Goal: Task Accomplishment & Management: Use online tool/utility

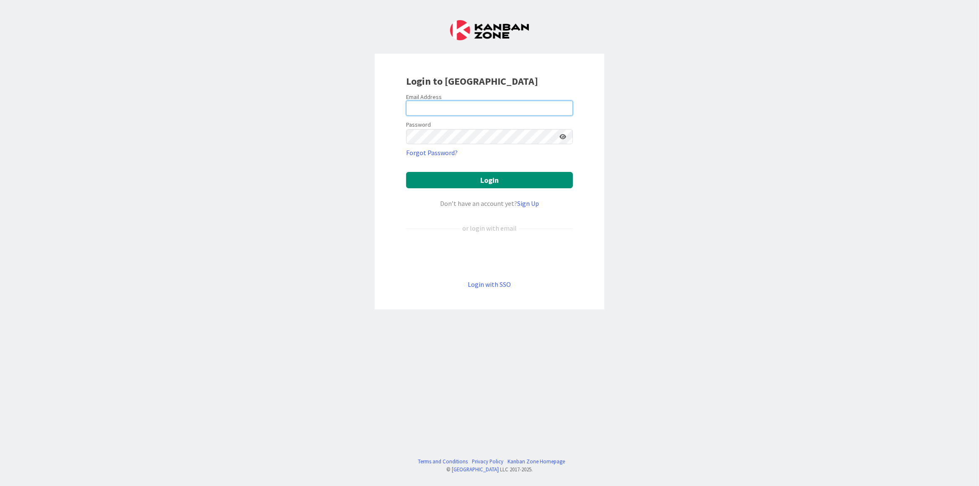
click at [488, 113] on input "email" at bounding box center [489, 108] width 167 height 15
click at [491, 106] on input "email" at bounding box center [489, 108] width 167 height 15
click at [491, 107] on input "email" at bounding box center [489, 108] width 167 height 15
type input "[PERSON_NAME][EMAIL_ADDRESS][DOMAIN_NAME]"
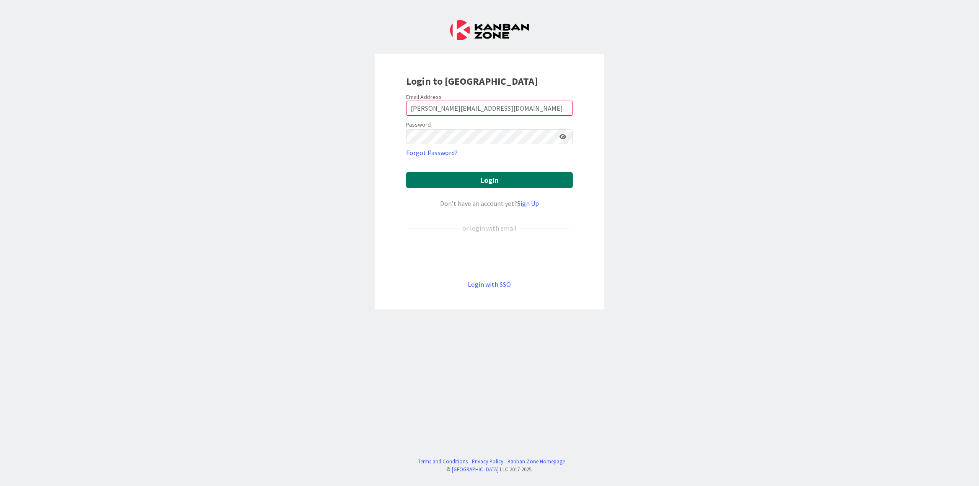
click at [471, 180] on button "Login" at bounding box center [489, 180] width 167 height 16
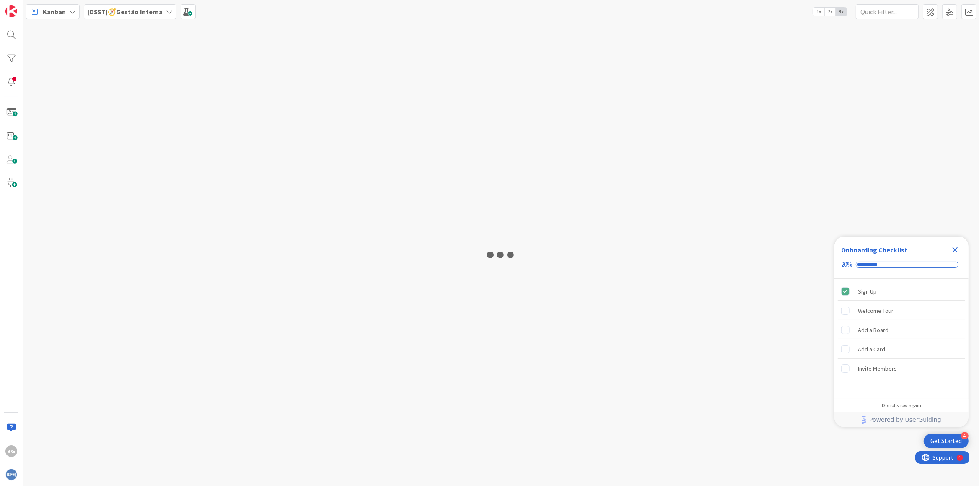
click at [957, 250] on icon "Close Checklist" at bounding box center [955, 250] width 10 height 10
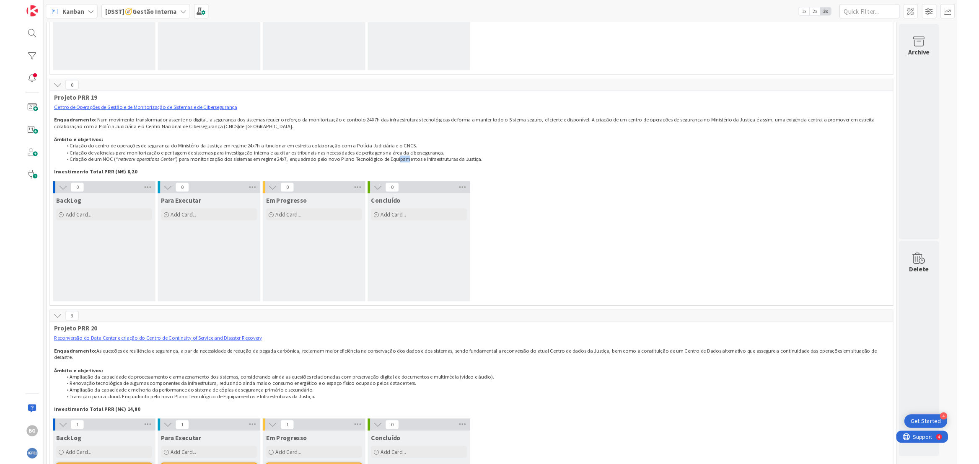
scroll to position [2305, 0]
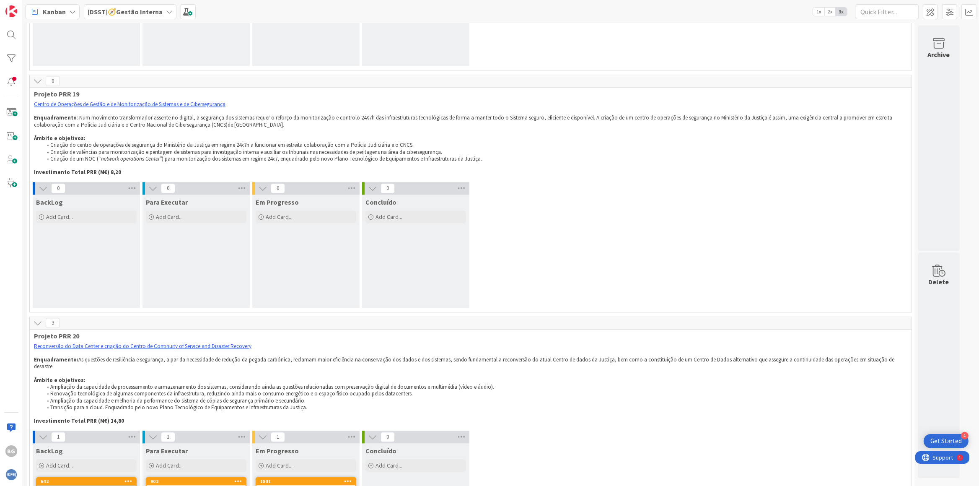
click at [559, 182] on div "0 BackLog Add Card... 0 Para Executar Add Card... 0 Em Progresso Add Card... 0 …" at bounding box center [470, 247] width 878 height 130
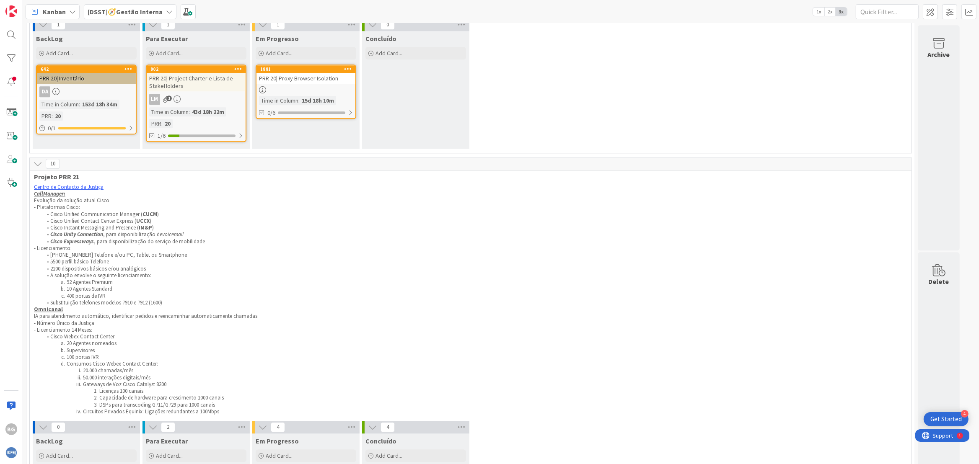
scroll to position [4378, 0]
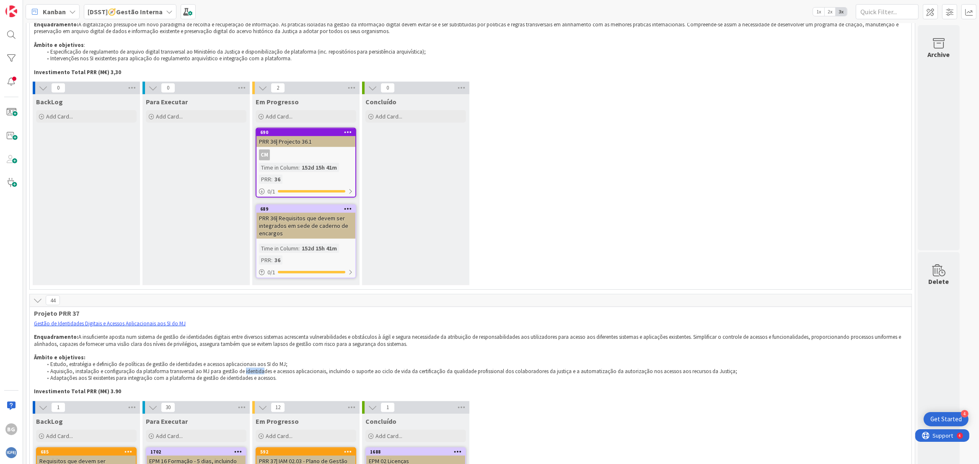
click at [254, 354] on p "Âmbito e objetivos:" at bounding box center [470, 357] width 873 height 7
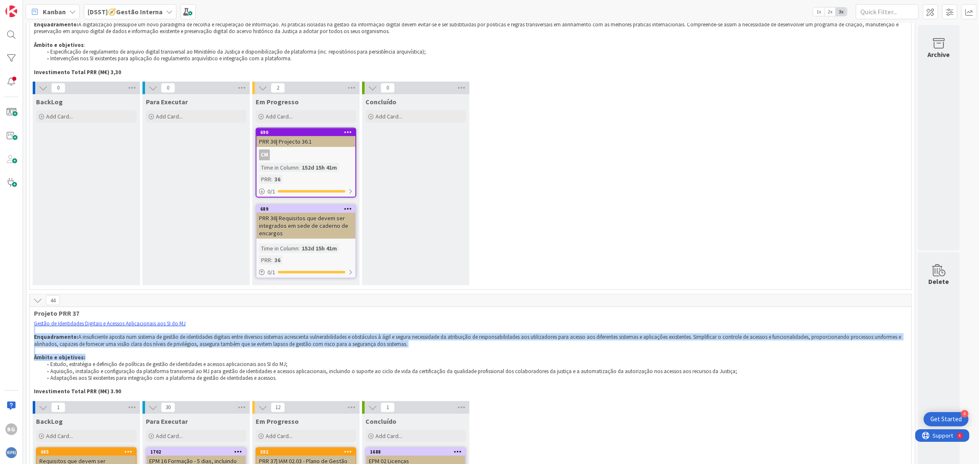
drag, startPoint x: 339, startPoint y: 261, endPoint x: 406, endPoint y: 277, distance: 68.9
click at [406, 319] on div "Gestão de Identidades Digitais e Acessos Aplicacionais aos SI do MJ Enquadramen…" at bounding box center [470, 358] width 877 height 78
click at [406, 354] on p "Âmbito e objetivos:" at bounding box center [470, 357] width 873 height 7
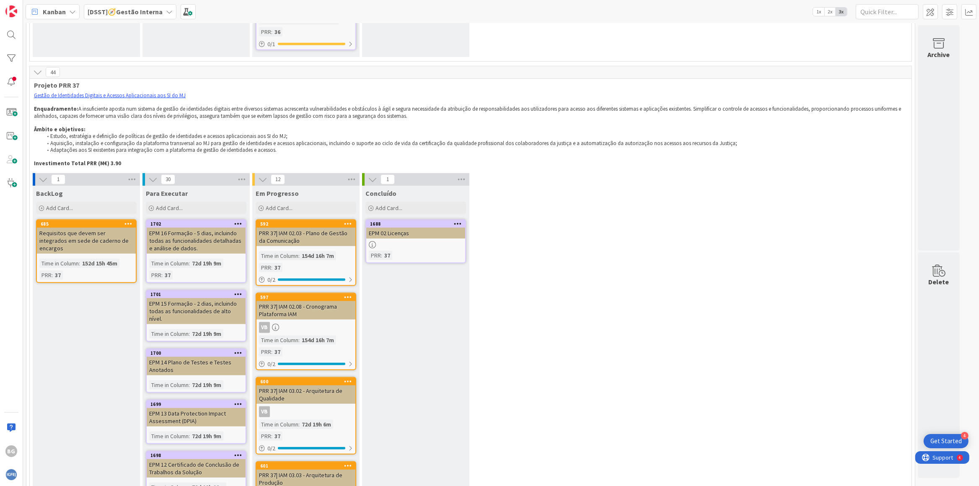
scroll to position [4529, 0]
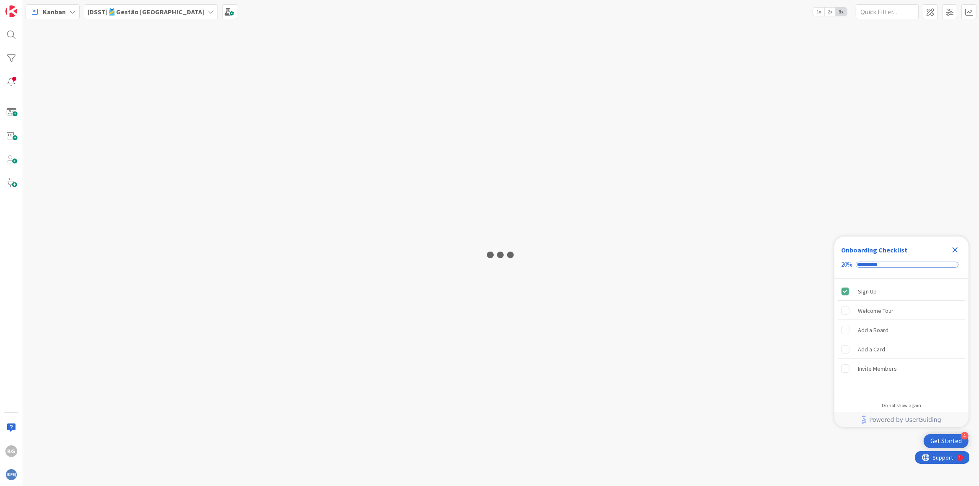
click at [957, 248] on icon "Close Checklist" at bounding box center [954, 249] width 5 height 5
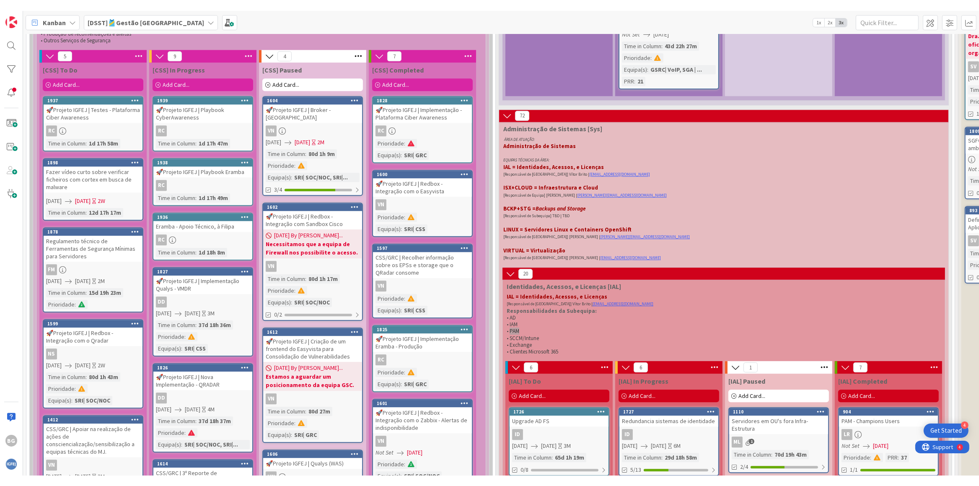
scroll to position [2817, 0]
